Goal: Transaction & Acquisition: Purchase product/service

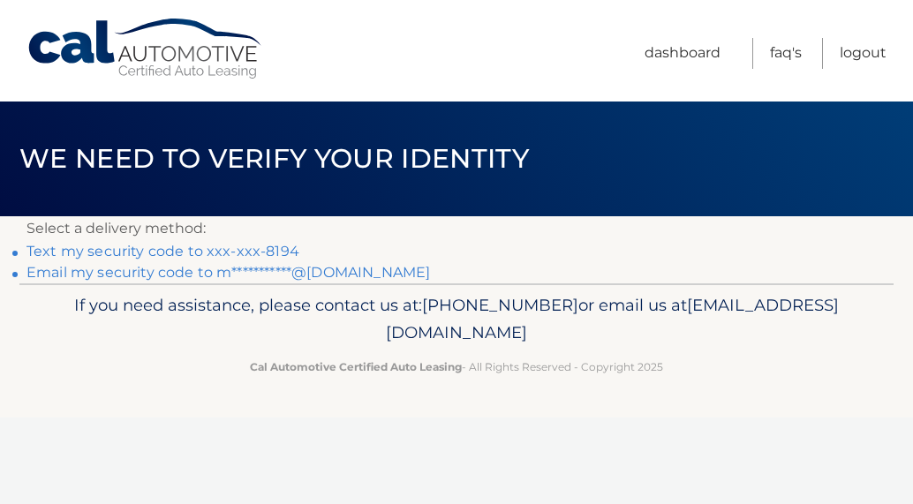
click at [184, 248] on link "Text my security code to xxx-xxx-8194" at bounding box center [162, 251] width 273 height 17
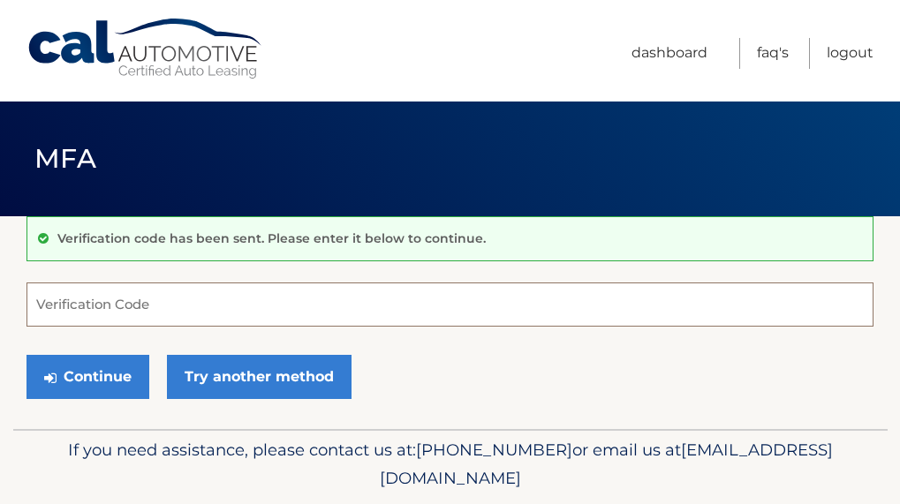
click at [69, 301] on input "Verification Code" at bounding box center [449, 305] width 847 height 44
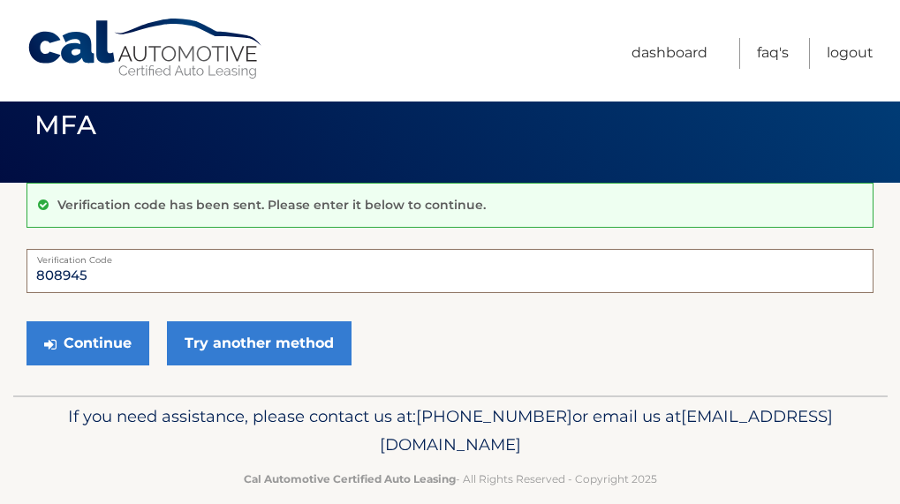
scroll to position [58, 0]
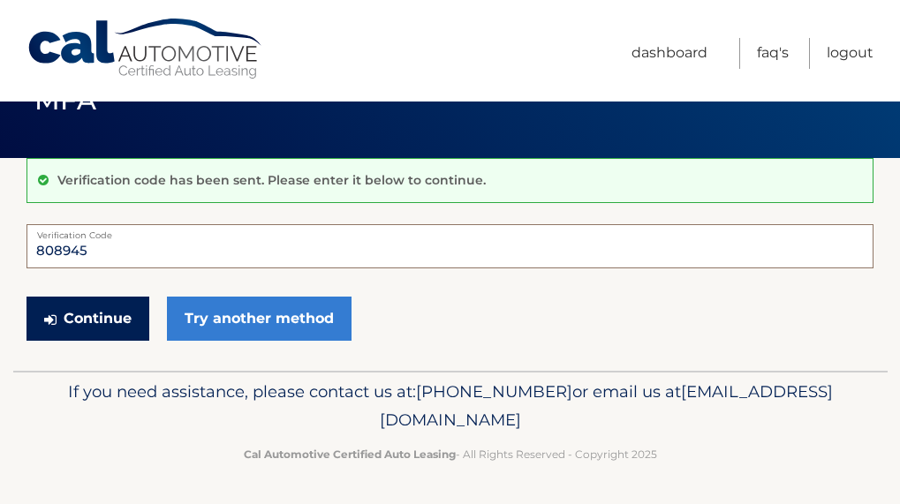
type input "808945"
click at [90, 322] on button "Continue" at bounding box center [87, 319] width 123 height 44
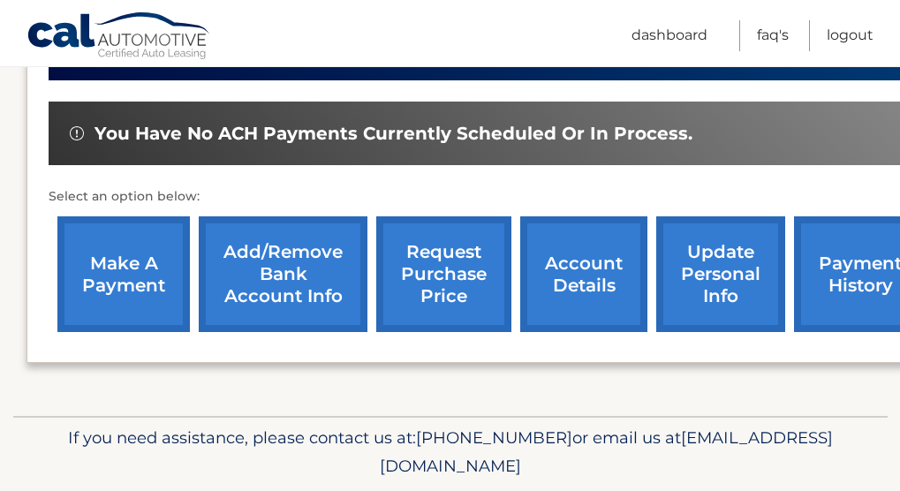
scroll to position [530, 0]
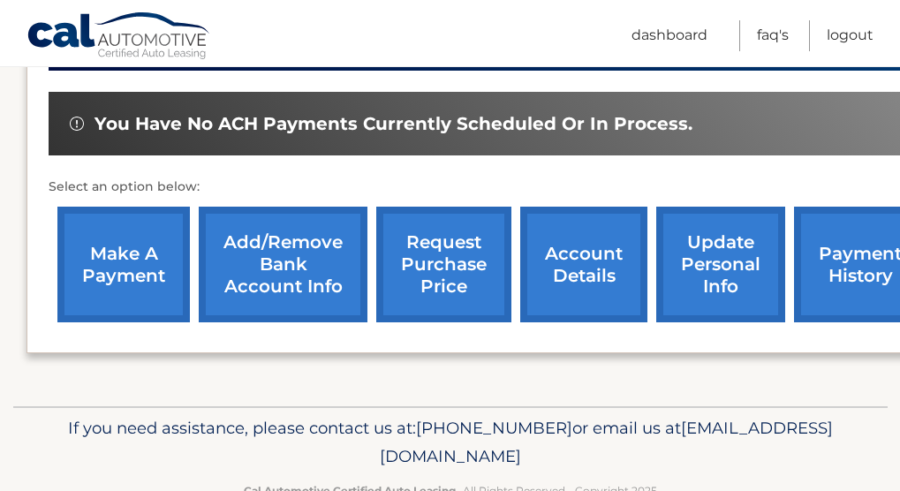
click at [102, 256] on link "make a payment" at bounding box center [123, 265] width 132 height 116
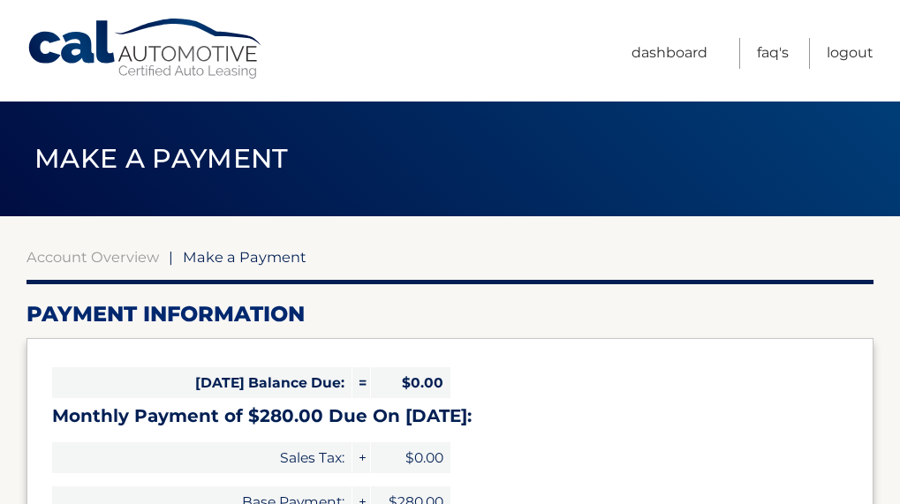
select select "ODQ2ZDlkYmItYmJlZC00YjA0LTg0ZDQtMTE4YzhlNDMxOGYw"
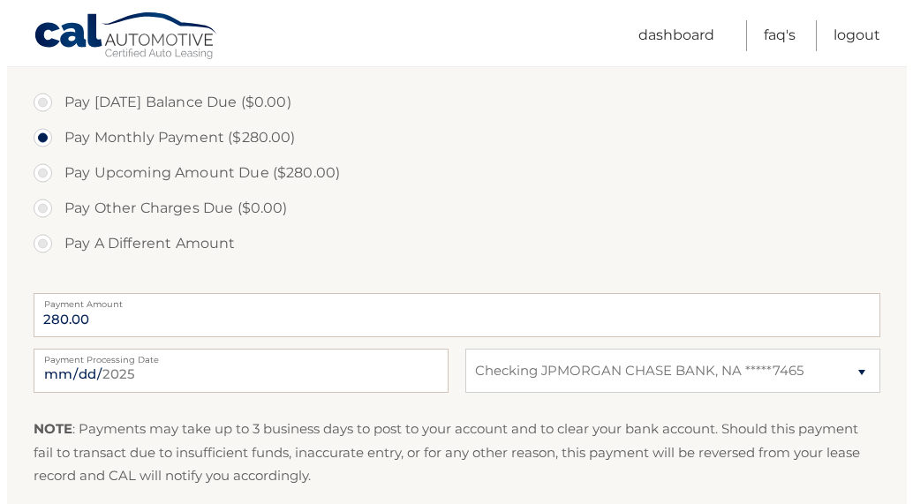
scroll to position [758, 0]
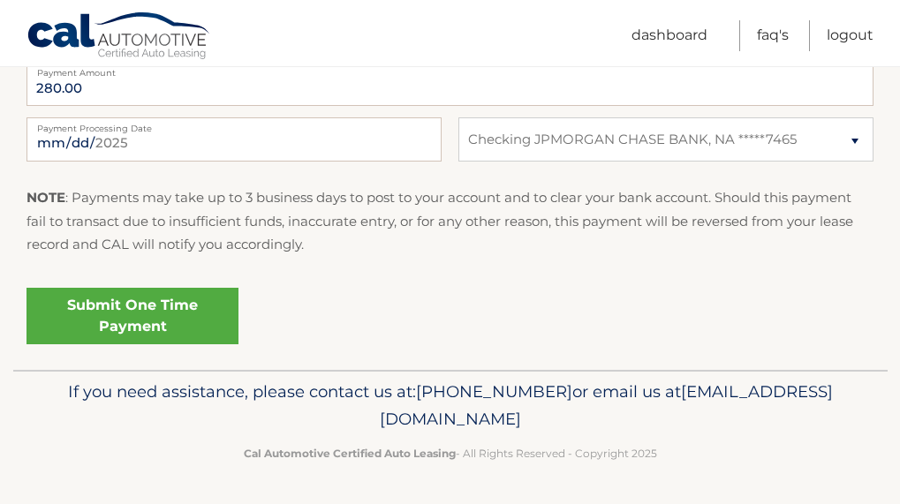
click at [181, 322] on link "Submit One Time Payment" at bounding box center [132, 316] width 212 height 57
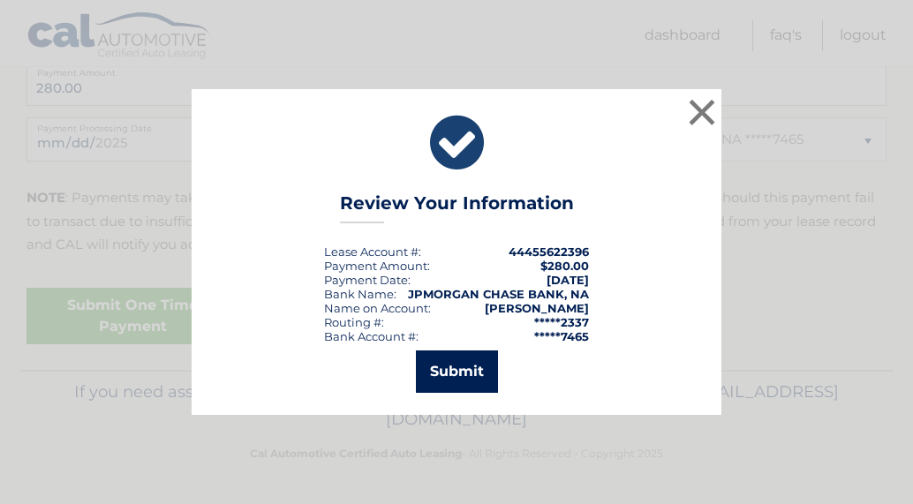
click at [460, 378] on button "Submit" at bounding box center [457, 372] width 82 height 42
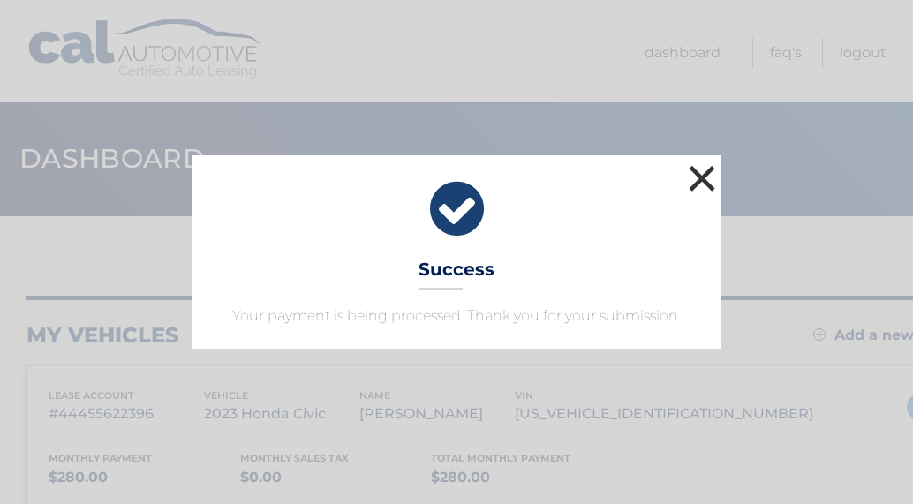
click at [714, 169] on button "×" at bounding box center [701, 178] width 35 height 35
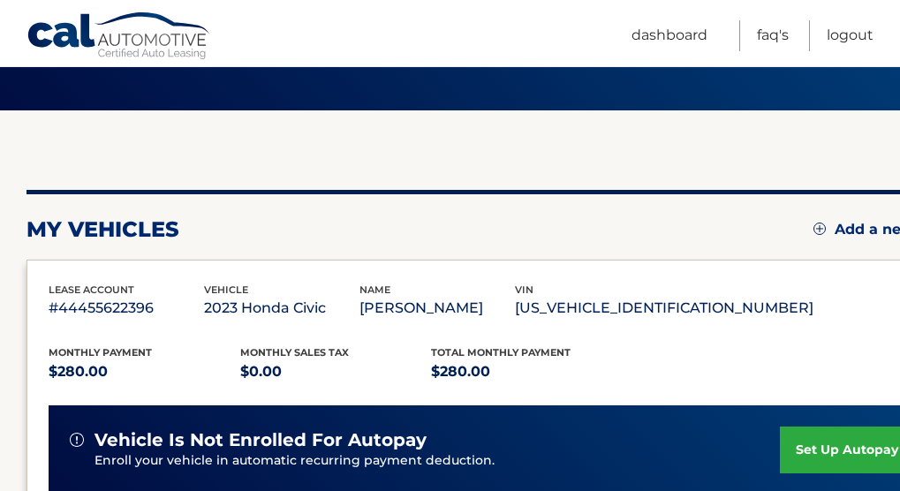
scroll to position [83, 0]
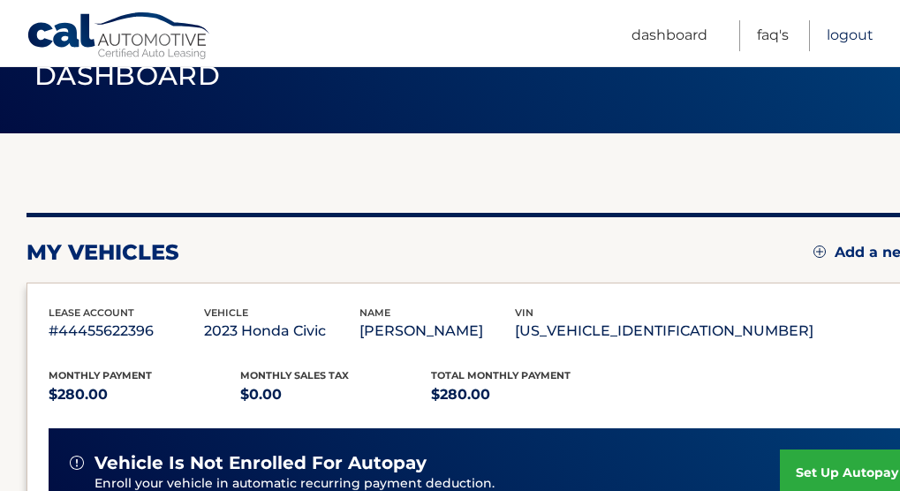
click at [853, 40] on link "Logout" at bounding box center [849, 35] width 47 height 31
